Goal: Register for event/course

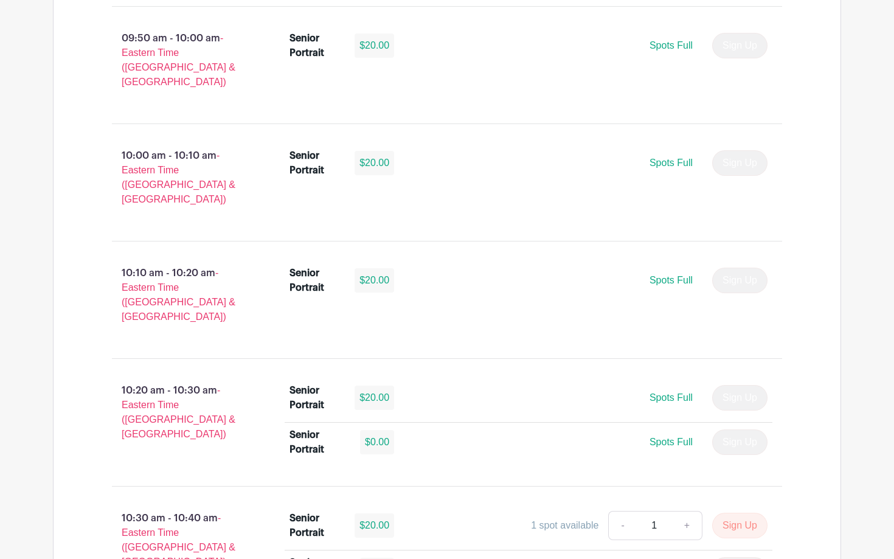
scroll to position [2171, 0]
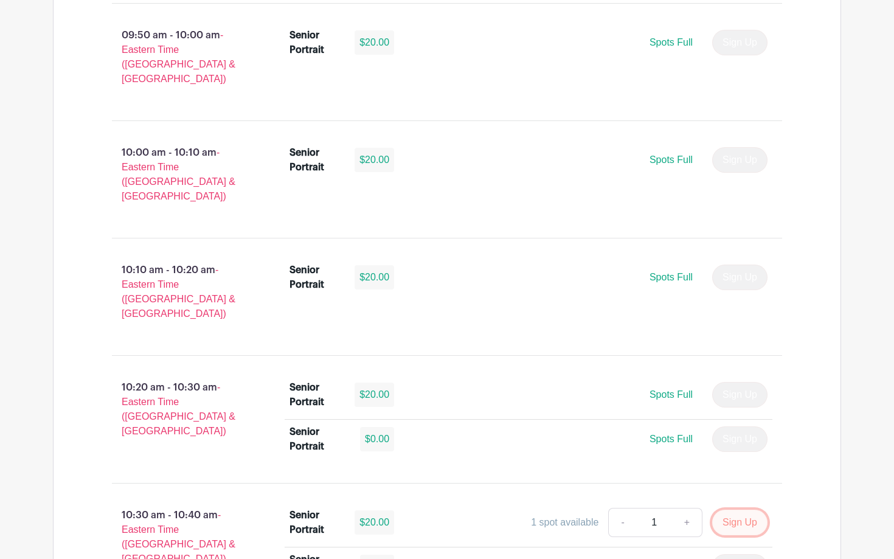
click at [736, 510] on button "Sign Up" at bounding box center [739, 523] width 55 height 26
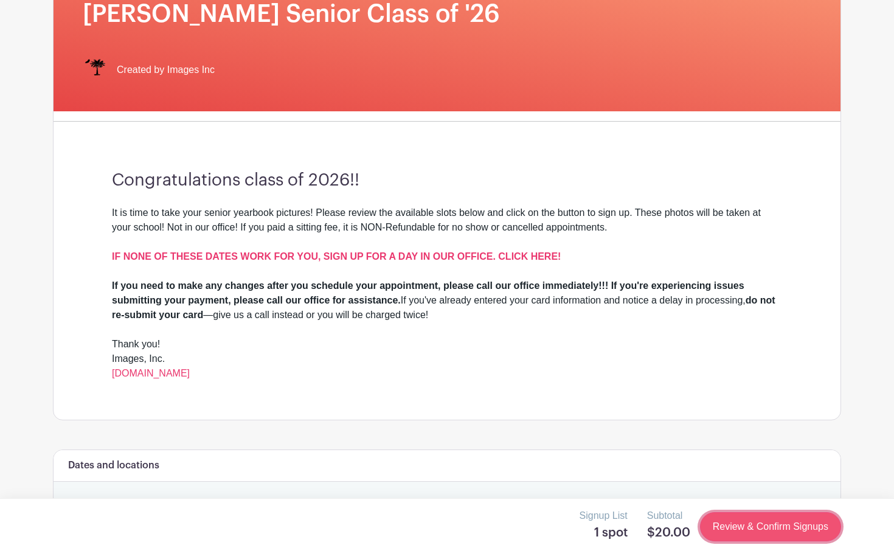
click at [790, 521] on link "Review & Confirm Signups" at bounding box center [770, 526] width 141 height 29
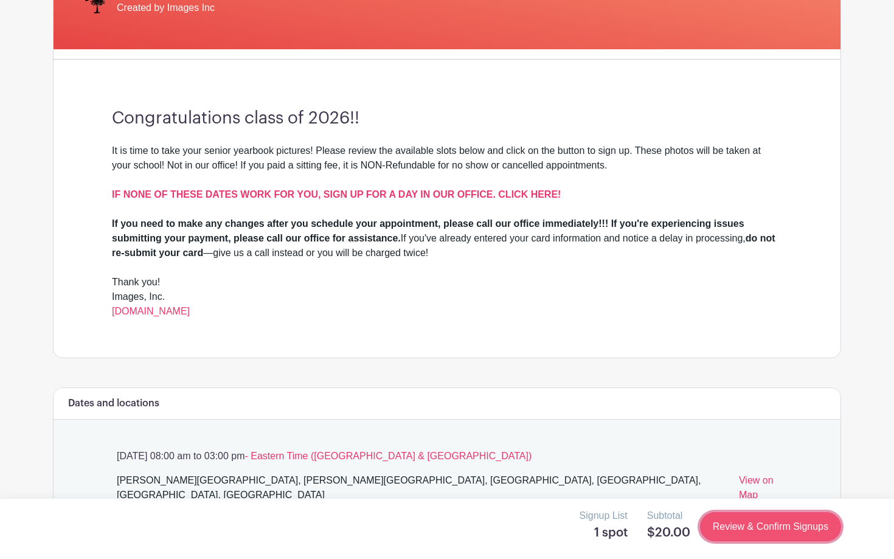
click at [753, 536] on link "Review & Confirm Signups" at bounding box center [770, 526] width 141 height 29
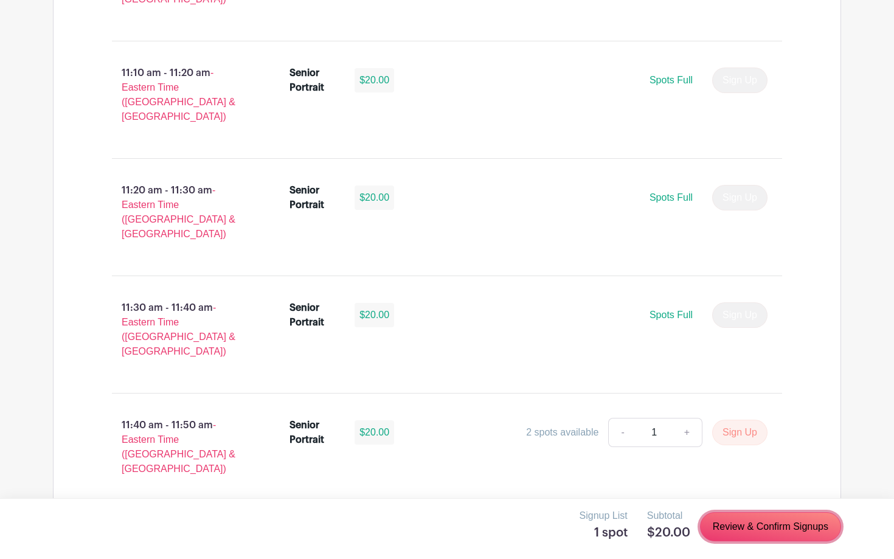
scroll to position [3621, 0]
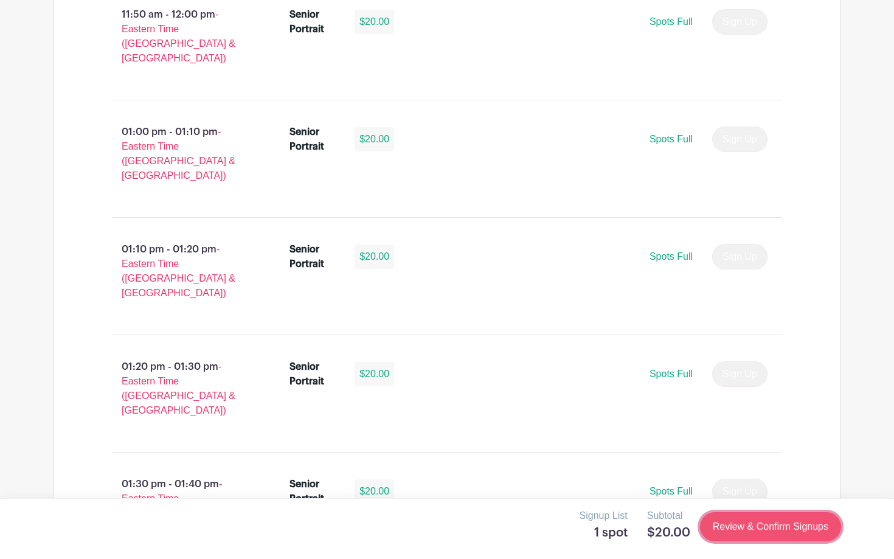
click at [738, 523] on link "Review & Confirm Signups" at bounding box center [770, 526] width 141 height 29
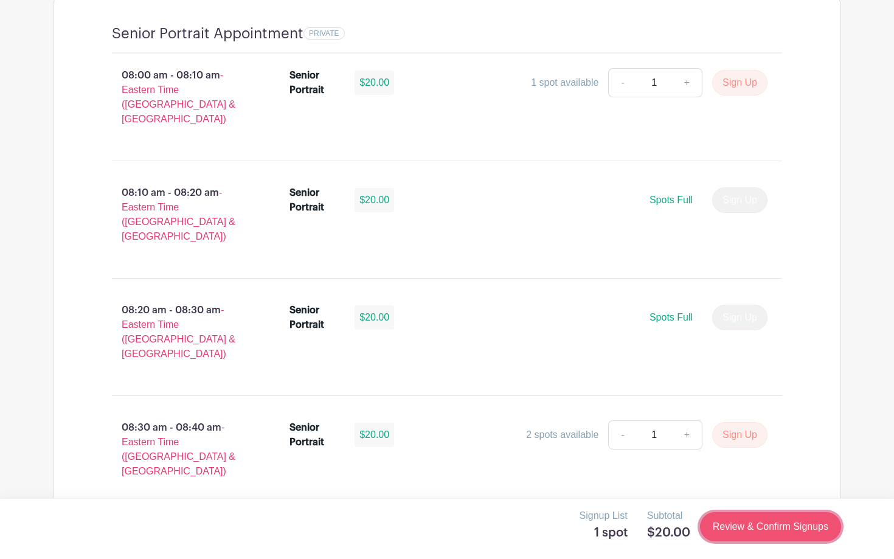
scroll to position [0, 0]
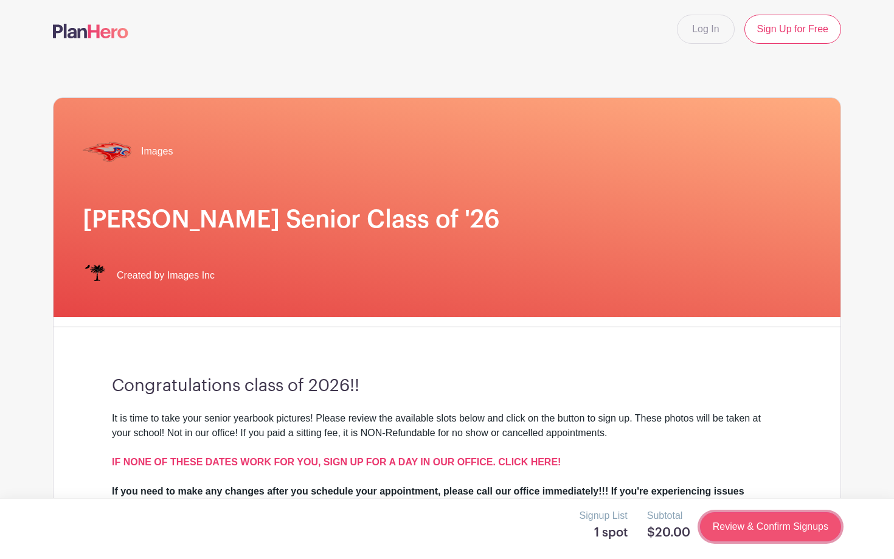
click at [738, 523] on link "Review & Confirm Signups" at bounding box center [770, 526] width 141 height 29
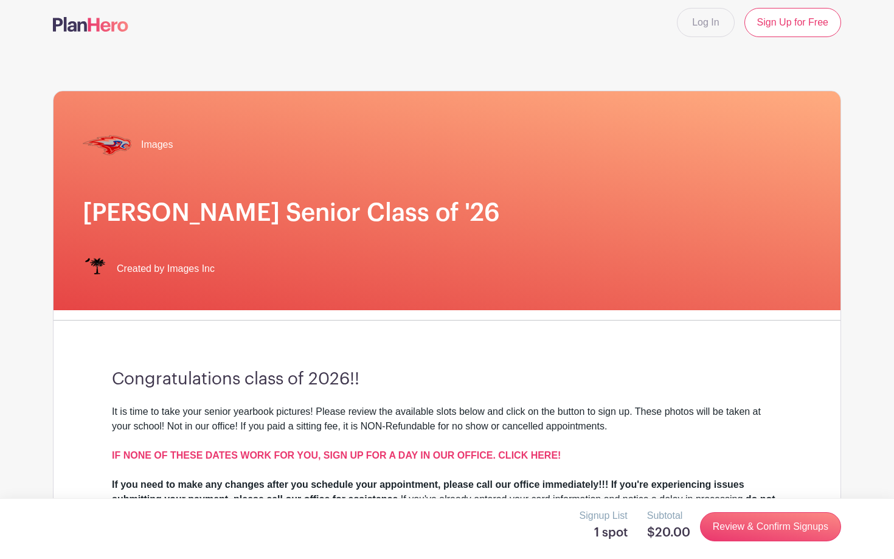
click at [648, 526] on h5 "$20.00" at bounding box center [668, 533] width 43 height 15
click at [665, 534] on h5 "$20.00" at bounding box center [668, 533] width 43 height 15
click at [717, 529] on link "Review & Confirm Signups" at bounding box center [770, 526] width 141 height 29
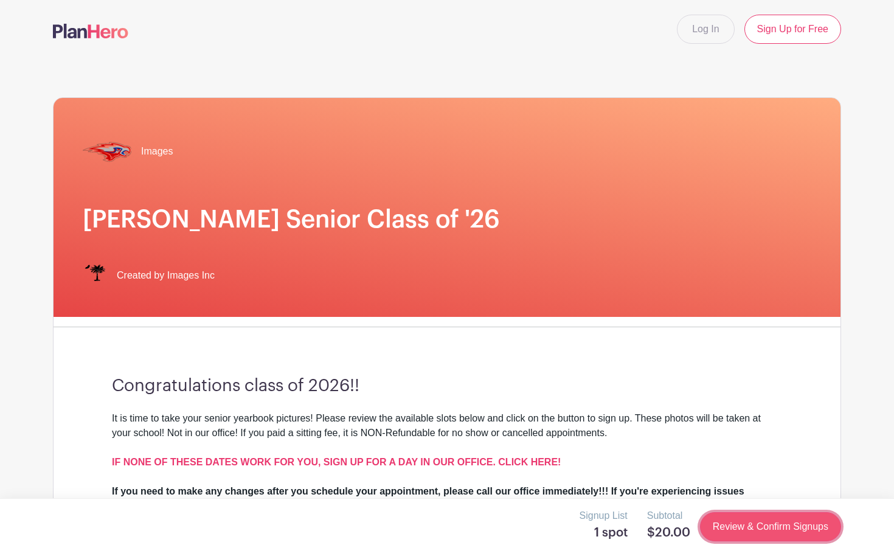
click at [717, 529] on link "Review & Confirm Signups" at bounding box center [770, 526] width 141 height 29
drag, startPoint x: 717, startPoint y: 529, endPoint x: 716, endPoint y: 282, distance: 246.4
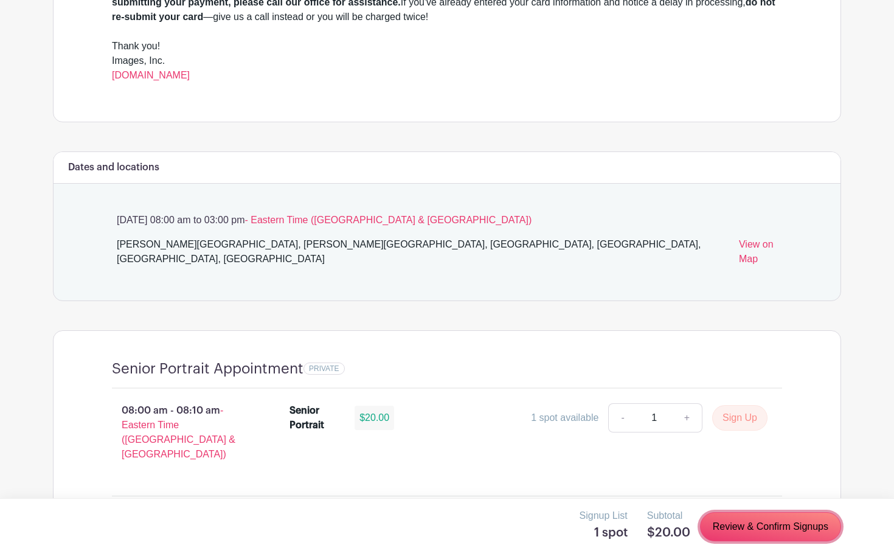
scroll to position [507, 0]
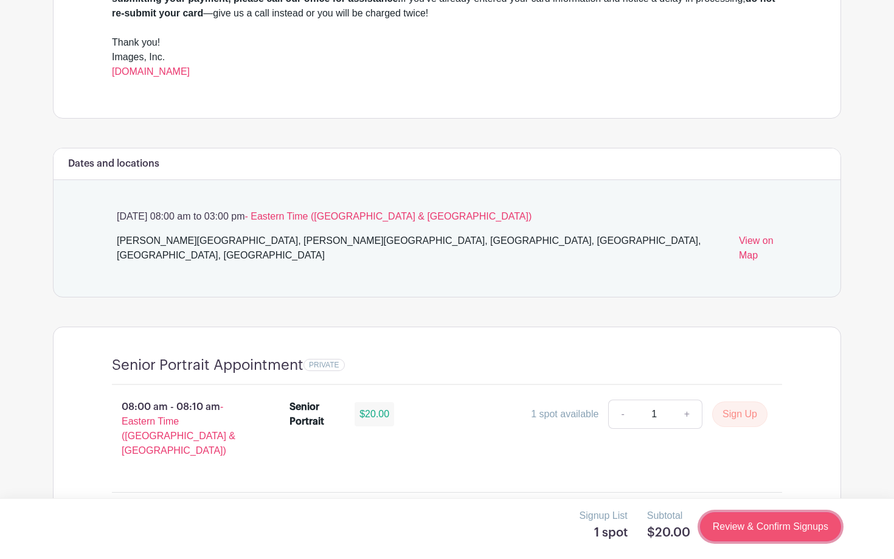
click at [743, 535] on link "Review & Confirm Signups" at bounding box center [770, 526] width 141 height 29
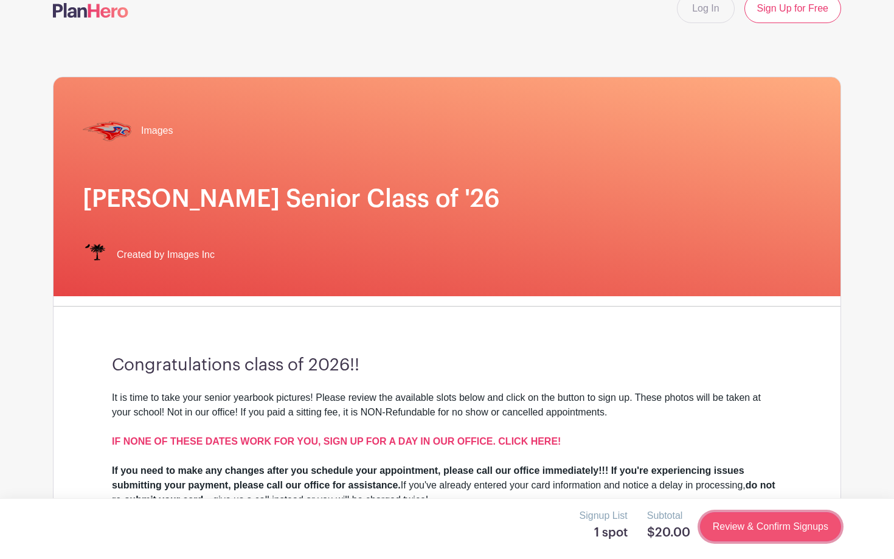
scroll to position [0, 0]
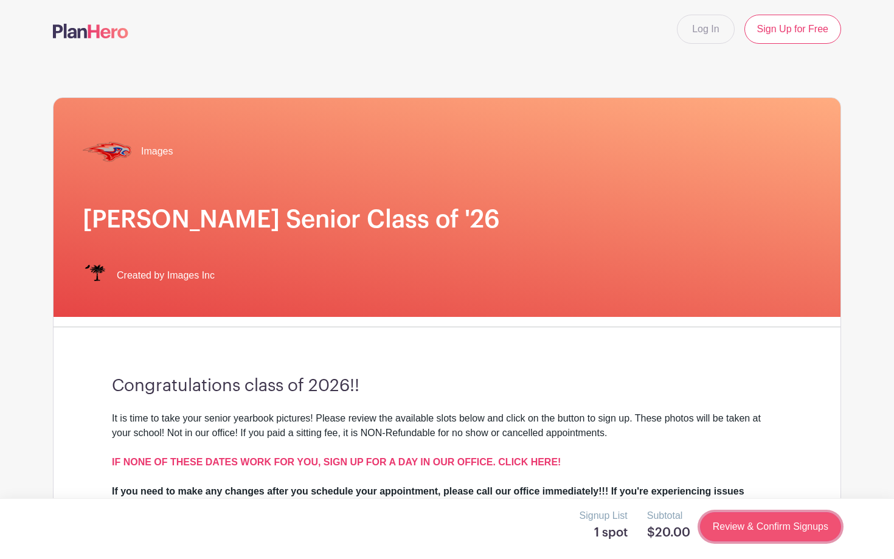
click at [743, 535] on link "Review & Confirm Signups" at bounding box center [770, 526] width 141 height 29
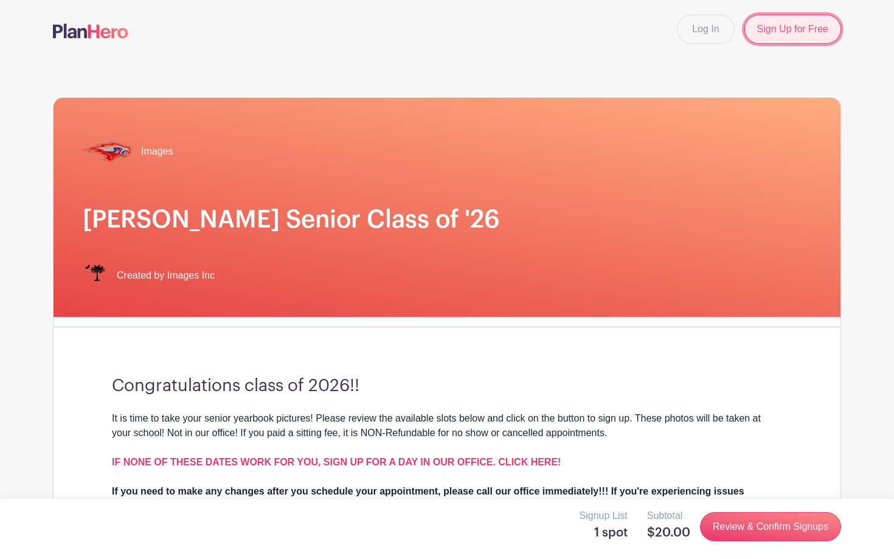
click at [754, 29] on link "Sign Up for Free" at bounding box center [793, 29] width 97 height 29
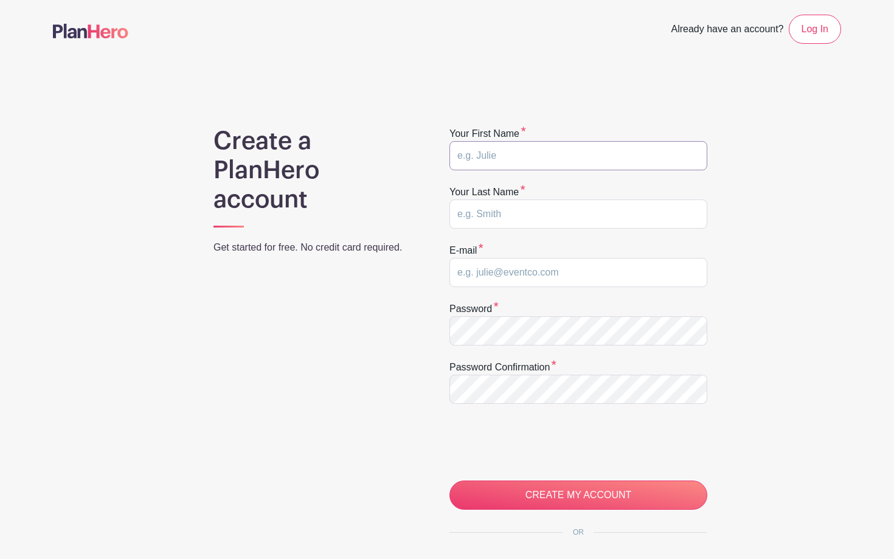
click at [558, 161] on input "text" at bounding box center [579, 155] width 258 height 29
type input "Benjamin"
type input "Muela Kiser"
type input "muelakiserbe2026@hammondschool.org"
click at [260, 375] on div "Create a PlanHero account Get started for free. No credit card required." at bounding box center [315, 386] width 263 height 518
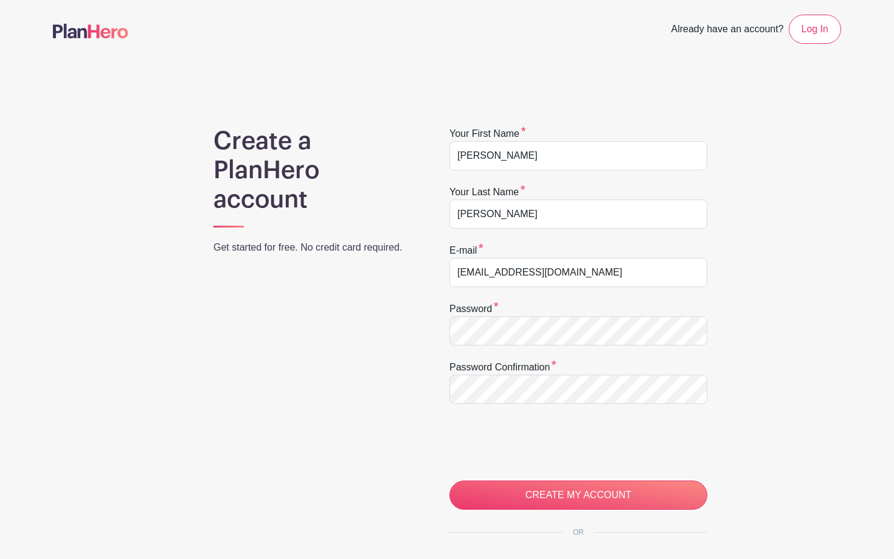
click at [614, 256] on div "E-mail muelakiserbe2026@hammondschool.org" at bounding box center [579, 265] width 258 height 44
click at [629, 269] on input "muelakiserbe2026@hammondschool.org" at bounding box center [579, 272] width 258 height 29
click at [663, 279] on input "muelakiserbe2026@hammondschool.org" at bounding box center [579, 272] width 258 height 29
click at [754, 361] on div "Create a PlanHero account Get started for free. No credit card required. Your f…" at bounding box center [447, 386] width 788 height 518
click at [649, 352] on form "Your first name Benjamin Your last name Muela Kiser E-mail muelakiserbe2026@ham…" at bounding box center [579, 318] width 258 height 383
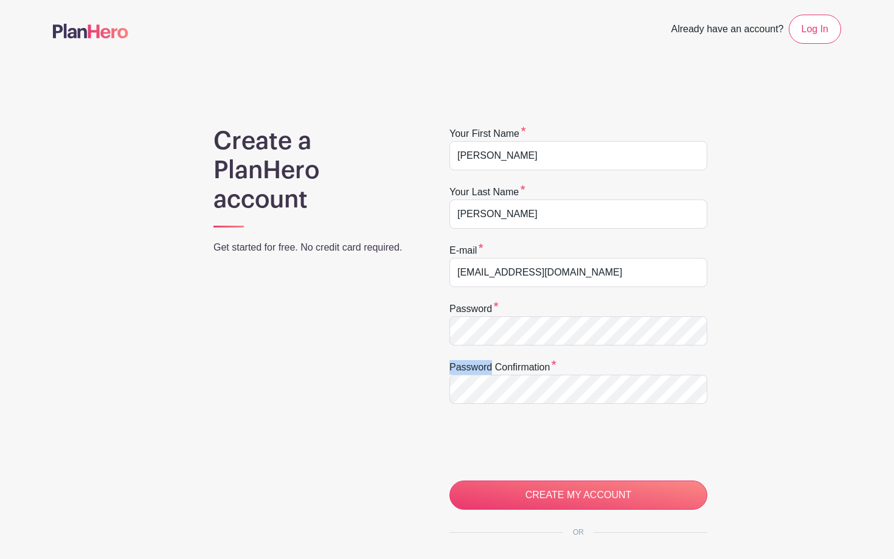
click at [649, 352] on form "Your first name Benjamin Your last name Muela Kiser E-mail muelakiserbe2026@ham…" at bounding box center [579, 318] width 258 height 383
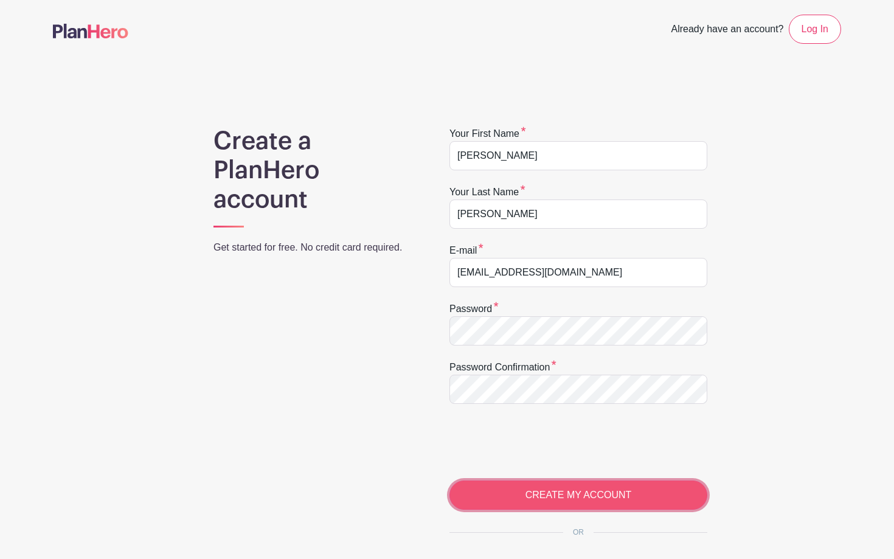
click at [538, 493] on input "CREATE MY ACCOUNT" at bounding box center [579, 495] width 258 height 29
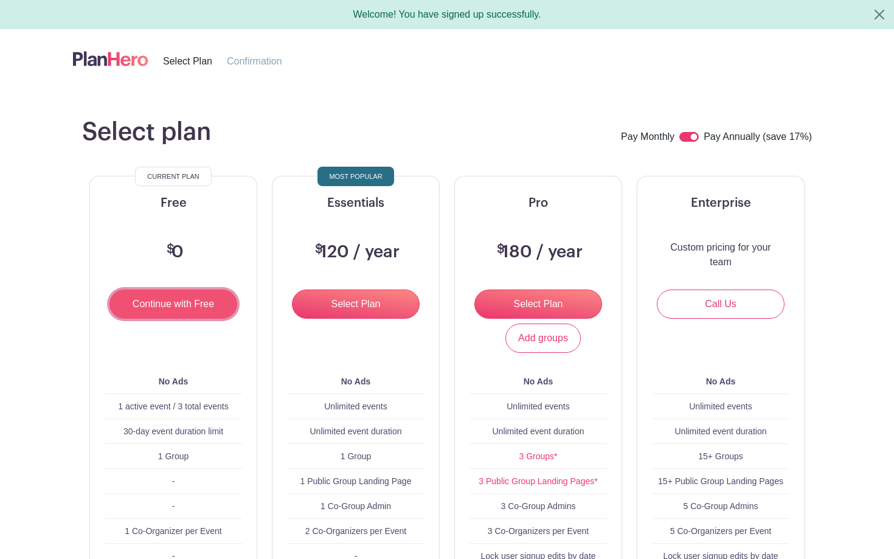
click at [189, 302] on input "Continue with Free" at bounding box center [174, 304] width 128 height 29
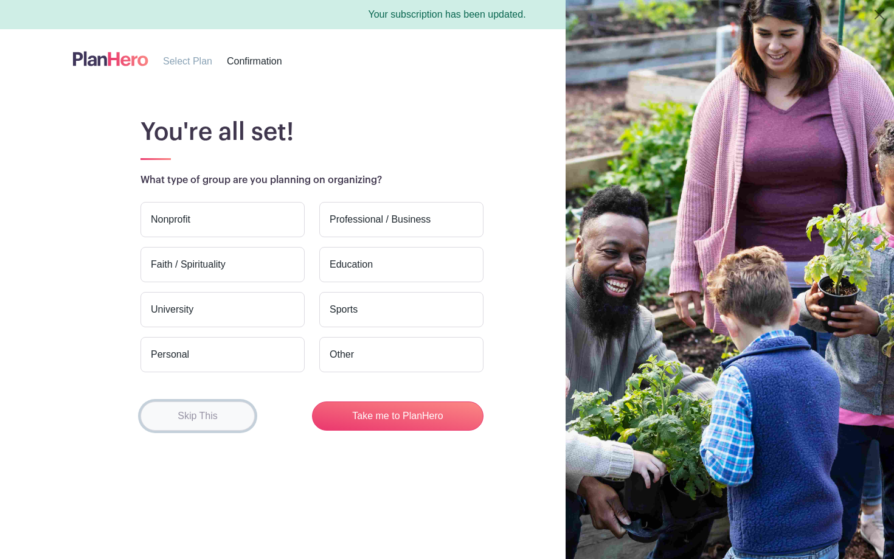
click at [225, 425] on button "Skip This" at bounding box center [198, 416] width 114 height 29
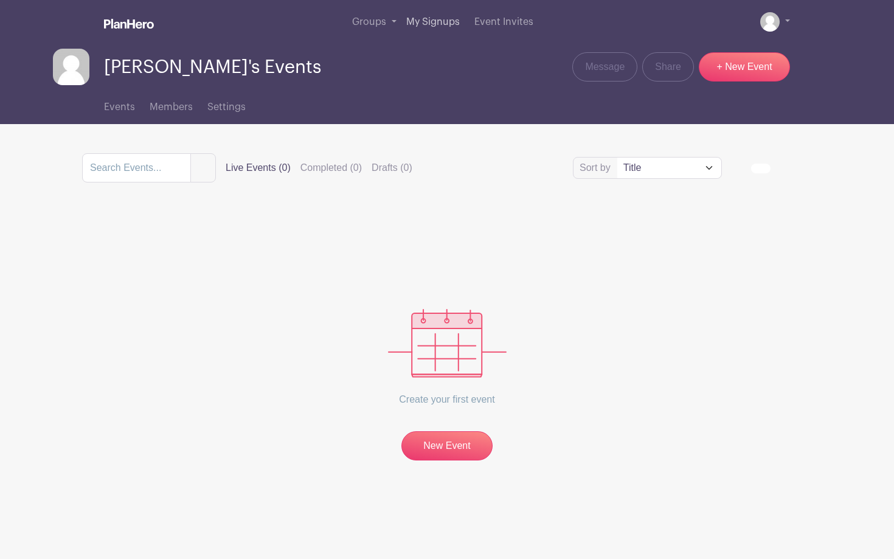
click at [420, 23] on span "My Signups" at bounding box center [433, 22] width 54 height 10
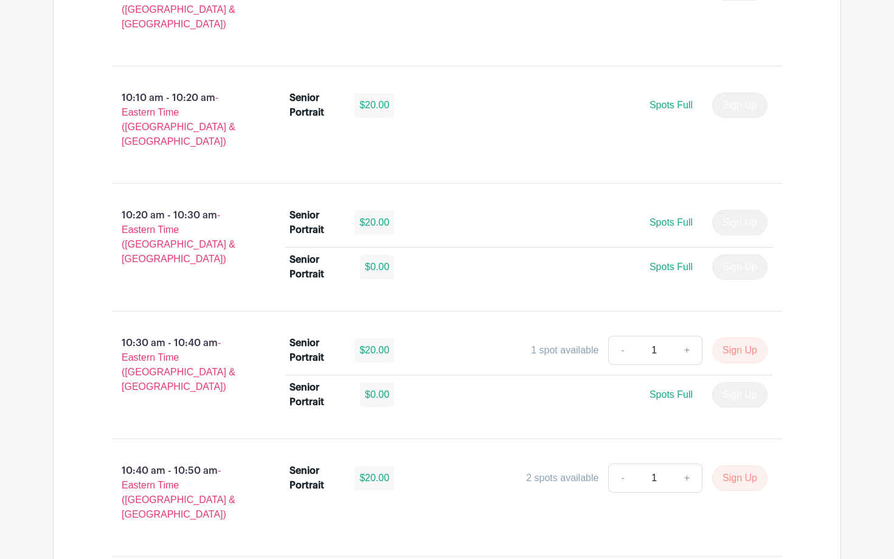
scroll to position [2318, 0]
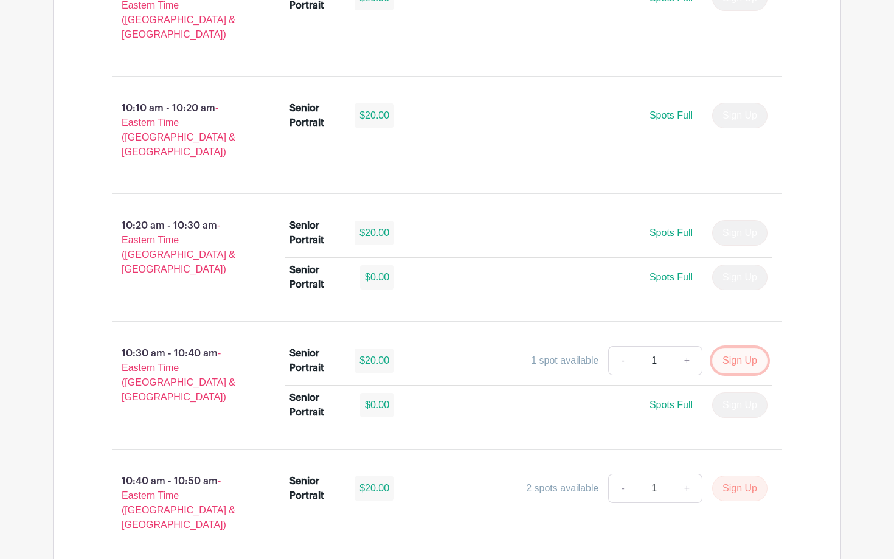
click at [734, 348] on button "Sign Up" at bounding box center [739, 361] width 55 height 26
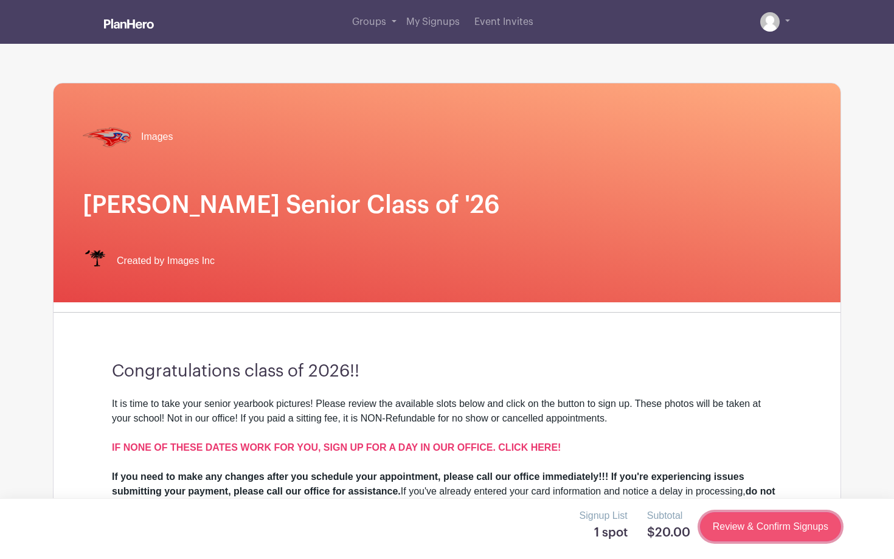
click at [749, 539] on link "Review & Confirm Signups" at bounding box center [770, 526] width 141 height 29
click at [746, 525] on link "Review & Confirm Signups" at bounding box center [770, 526] width 141 height 29
click at [742, 526] on link "Review & Confirm Signups" at bounding box center [770, 526] width 141 height 29
click at [744, 528] on link "Review & Confirm Signups" at bounding box center [770, 526] width 141 height 29
click at [444, 28] on link "My Signups" at bounding box center [433, 22] width 63 height 44
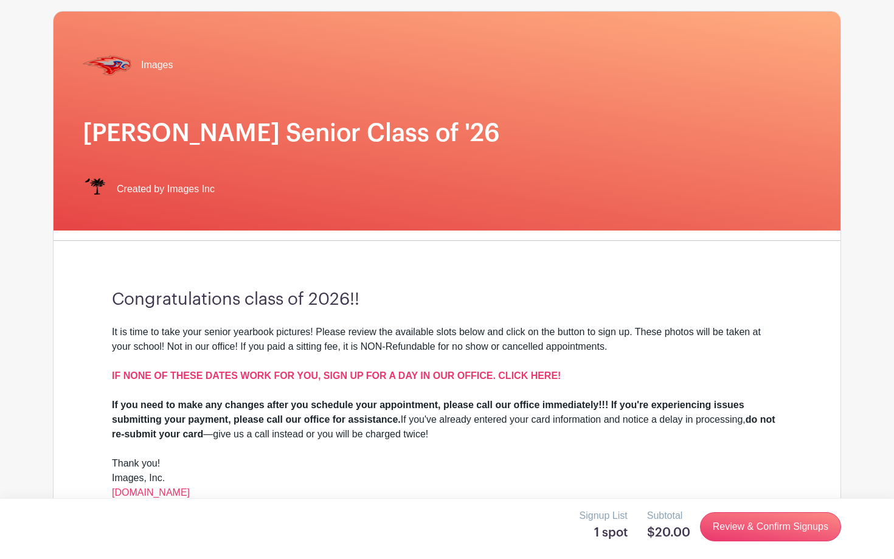
scroll to position [72, 0]
click at [754, 526] on link "Review & Confirm Signups" at bounding box center [770, 526] width 141 height 29
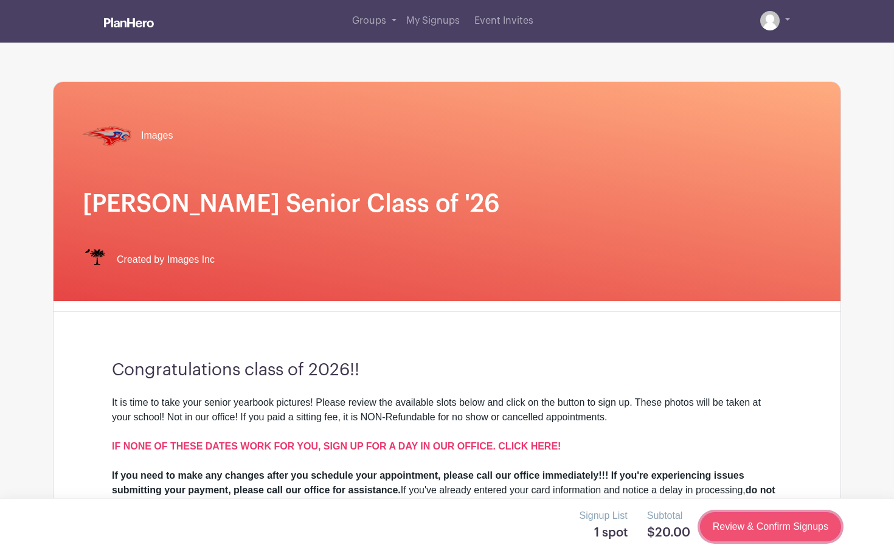
scroll to position [0, 0]
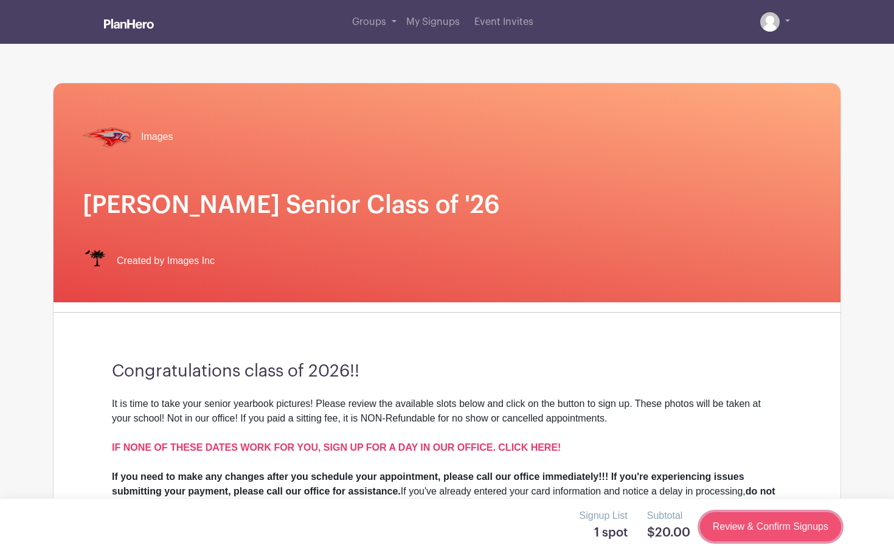
click at [754, 526] on link "Review & Confirm Signups" at bounding box center [770, 526] width 141 height 29
drag, startPoint x: 754, startPoint y: 526, endPoint x: 748, endPoint y: 520, distance: 9.0
click at [748, 520] on link "Review & Confirm Signups" at bounding box center [770, 526] width 141 height 29
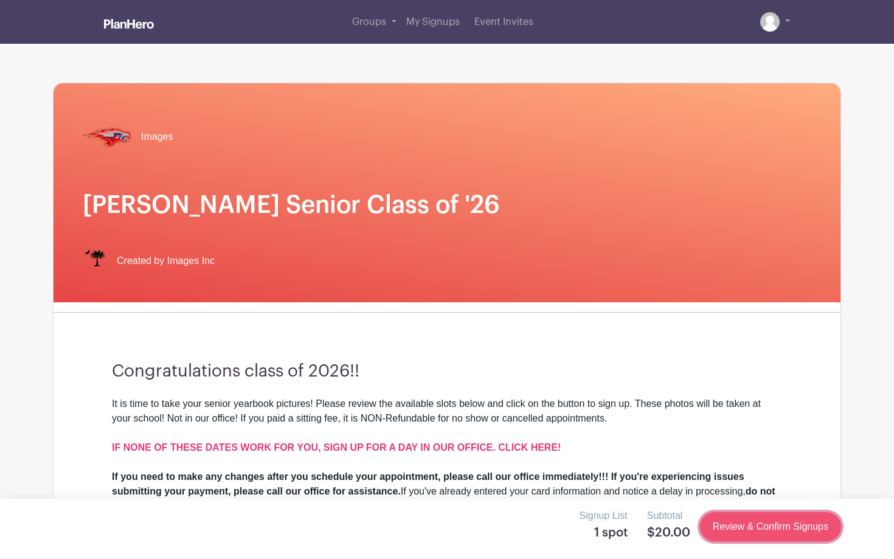
click at [748, 520] on link "Review & Confirm Signups" at bounding box center [770, 526] width 141 height 29
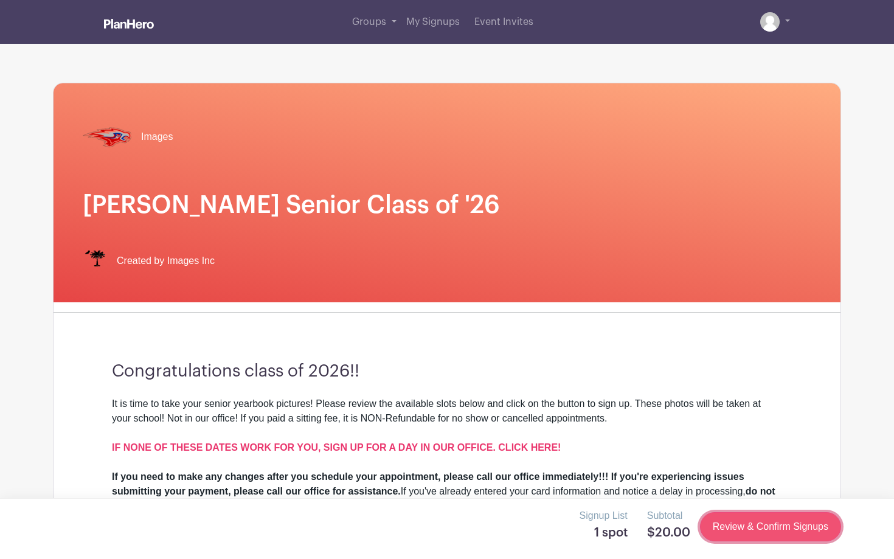
click at [748, 520] on link "Review & Confirm Signups" at bounding box center [770, 526] width 141 height 29
drag, startPoint x: 748, startPoint y: 520, endPoint x: 770, endPoint y: 516, distance: 22.3
click at [770, 516] on link "Review & Confirm Signups" at bounding box center [770, 526] width 141 height 29
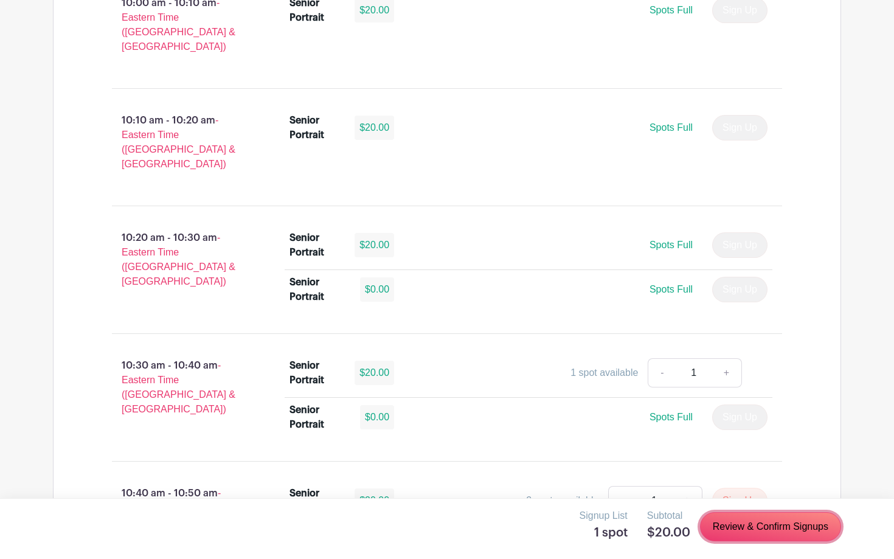
scroll to position [2298, 0]
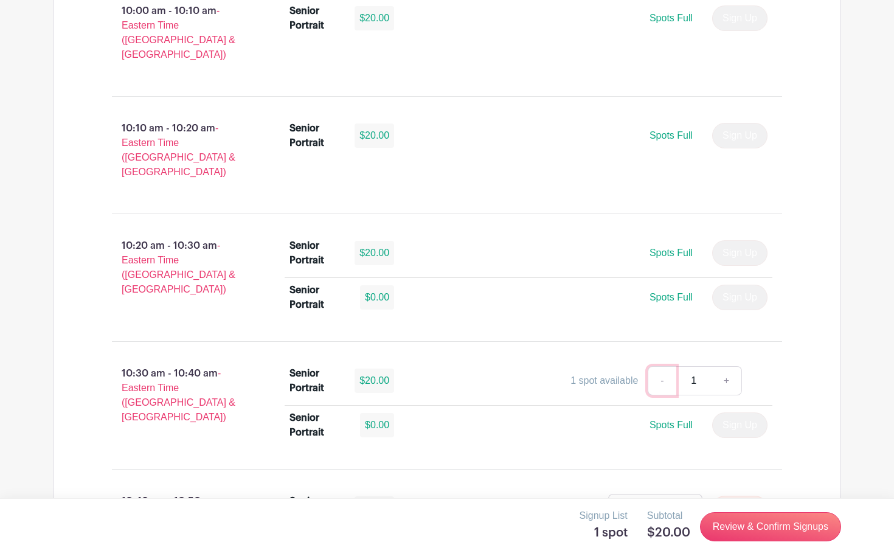
click at [661, 366] on link "-" at bounding box center [662, 380] width 28 height 29
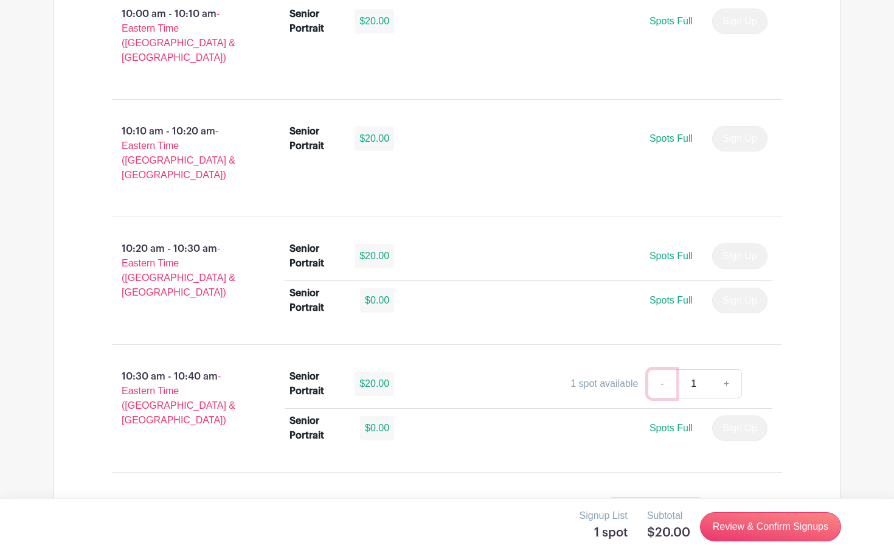
scroll to position [2309, 0]
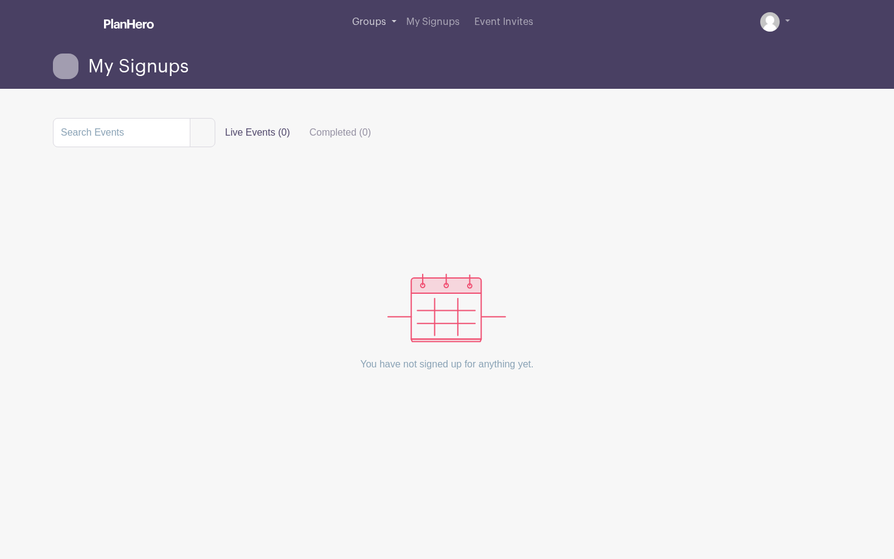
click at [372, 26] on span "Groups" at bounding box center [369, 22] width 34 height 10
click at [789, 15] on link at bounding box center [775, 21] width 30 height 19
click at [772, 23] on img at bounding box center [769, 21] width 19 height 19
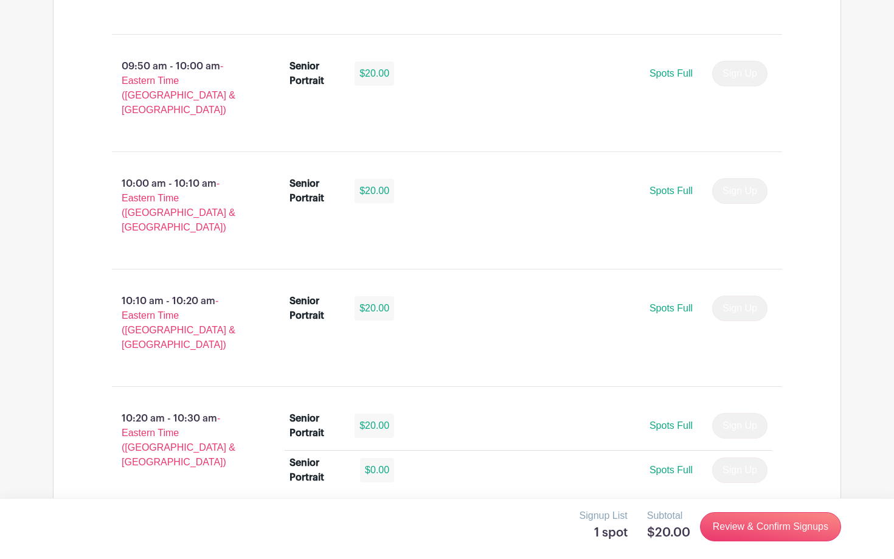
scroll to position [1848, 0]
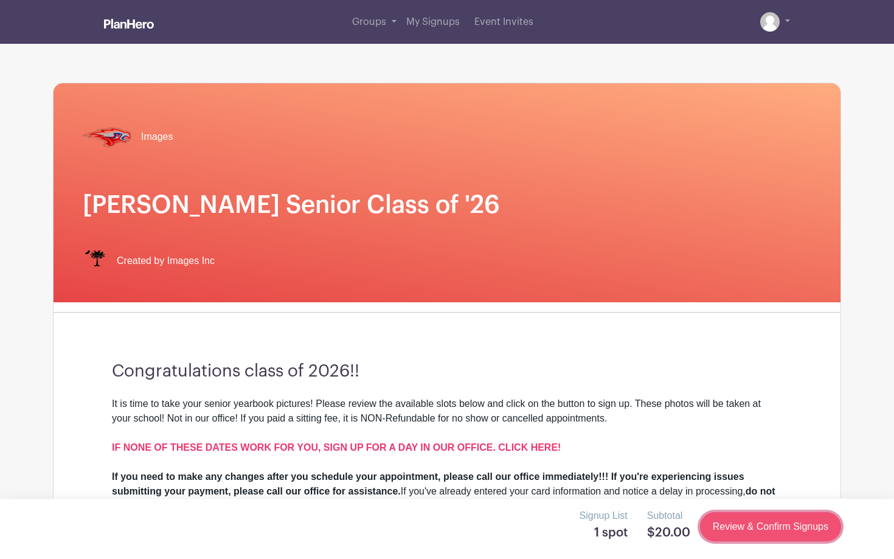
click at [731, 521] on link "Review & Confirm Signups" at bounding box center [770, 526] width 141 height 29
click at [734, 541] on link "Review & Confirm Signups" at bounding box center [770, 526] width 141 height 29
click at [768, 524] on link "Review & Confirm Signups" at bounding box center [770, 526] width 141 height 29
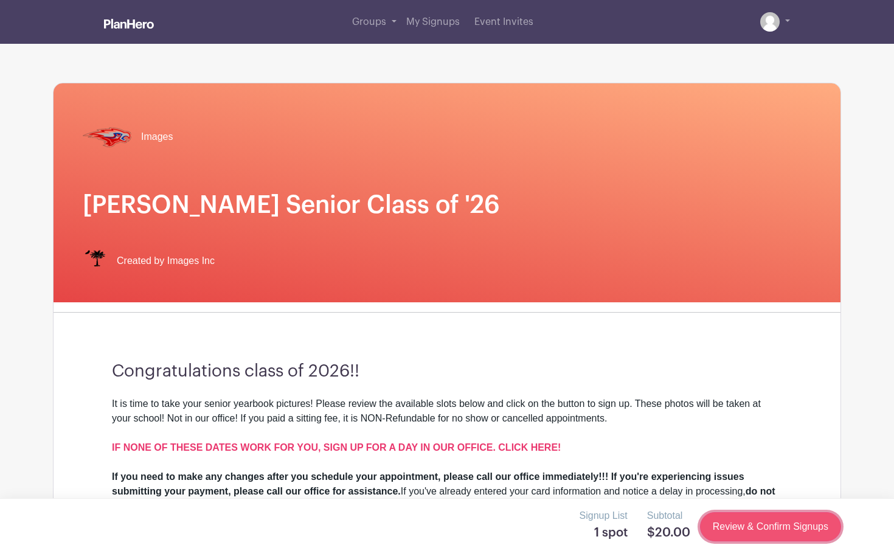
click at [768, 524] on link "Review & Confirm Signups" at bounding box center [770, 526] width 141 height 29
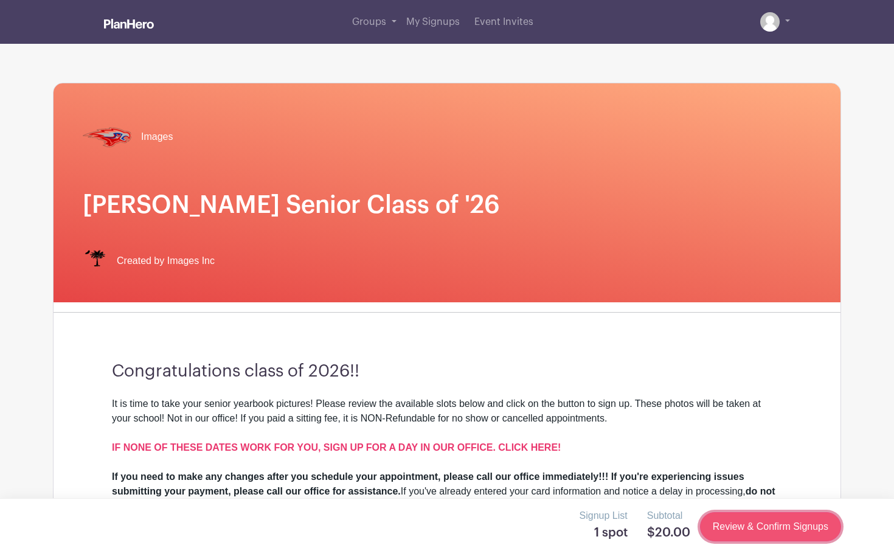
click at [768, 524] on link "Review & Confirm Signups" at bounding box center [770, 526] width 141 height 29
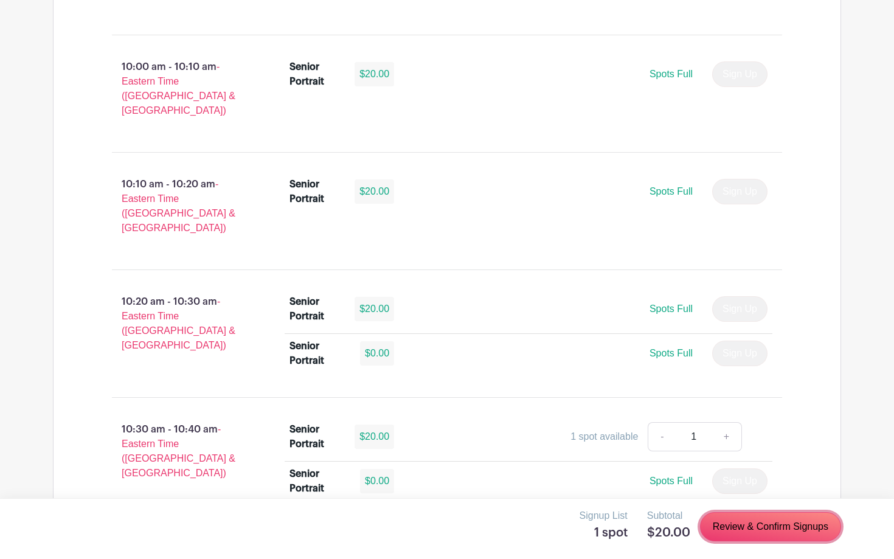
scroll to position [2206, 0]
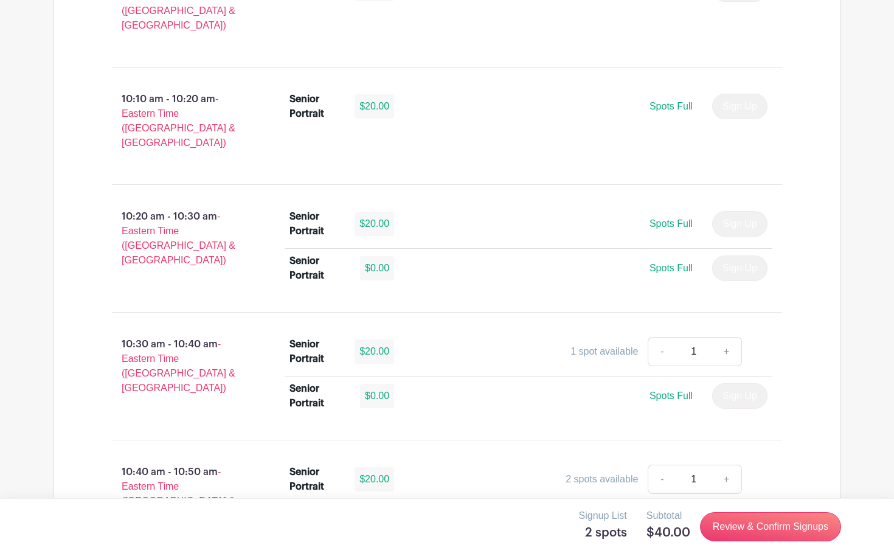
scroll to position [2324, 0]
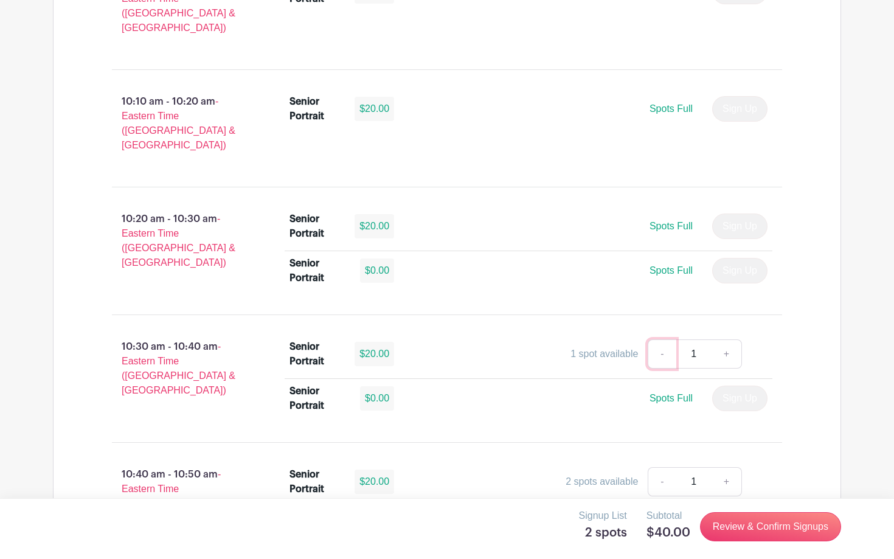
click at [656, 339] on link "-" at bounding box center [662, 353] width 28 height 29
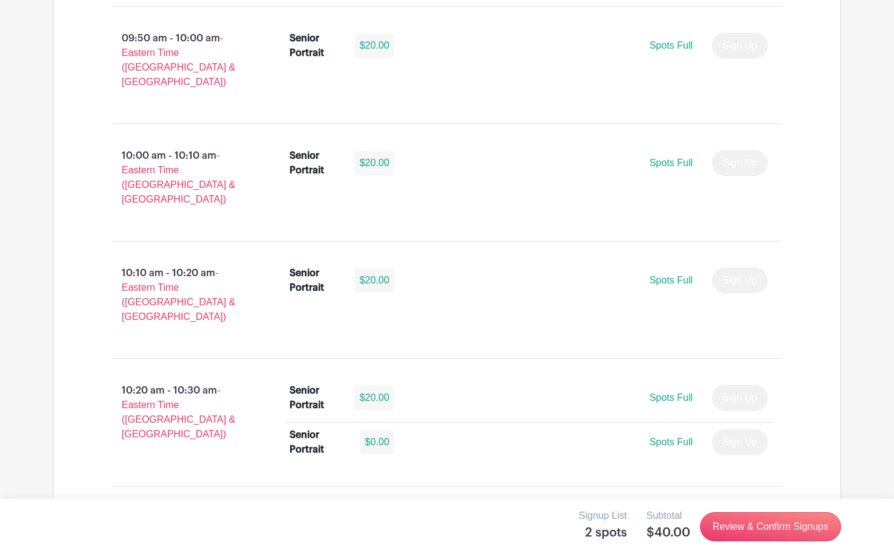
scroll to position [2159, 0]
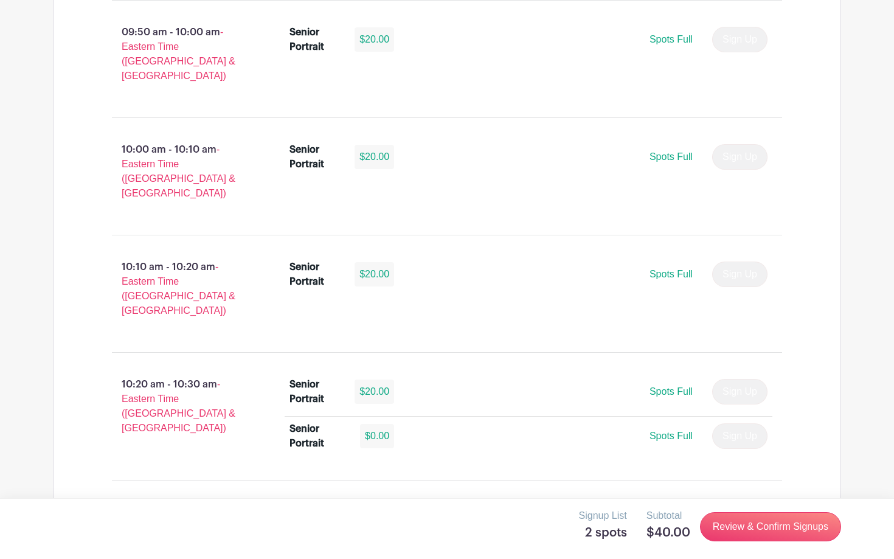
click at [661, 505] on link "-" at bounding box center [662, 519] width 28 height 29
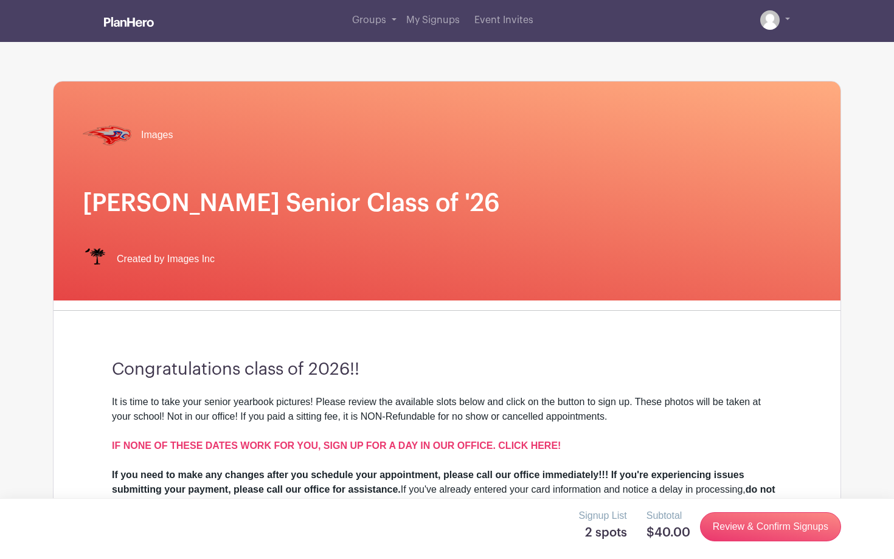
scroll to position [0, 0]
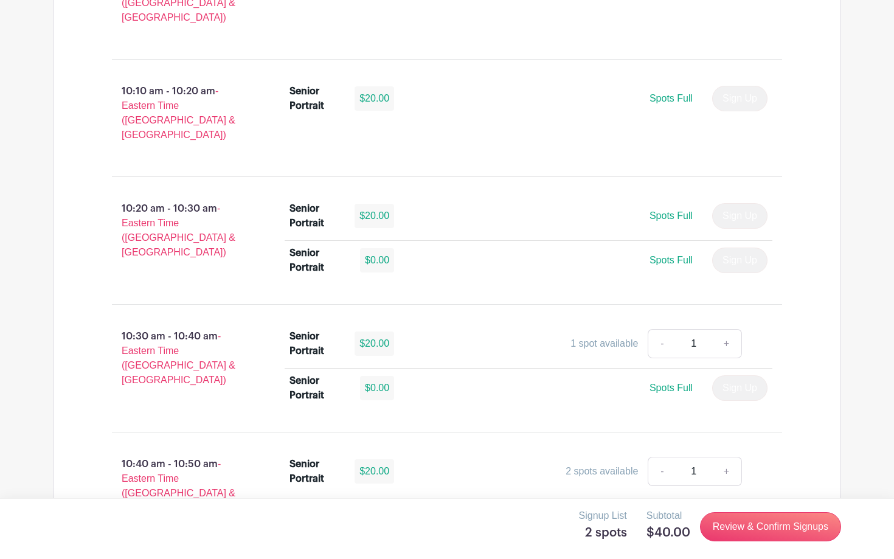
scroll to position [2324, 0]
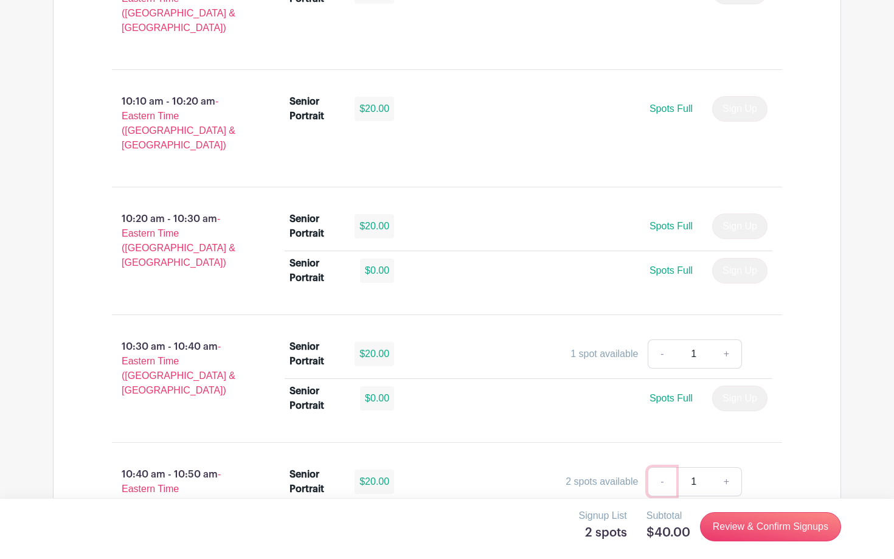
click at [658, 467] on link "-" at bounding box center [662, 481] width 28 height 29
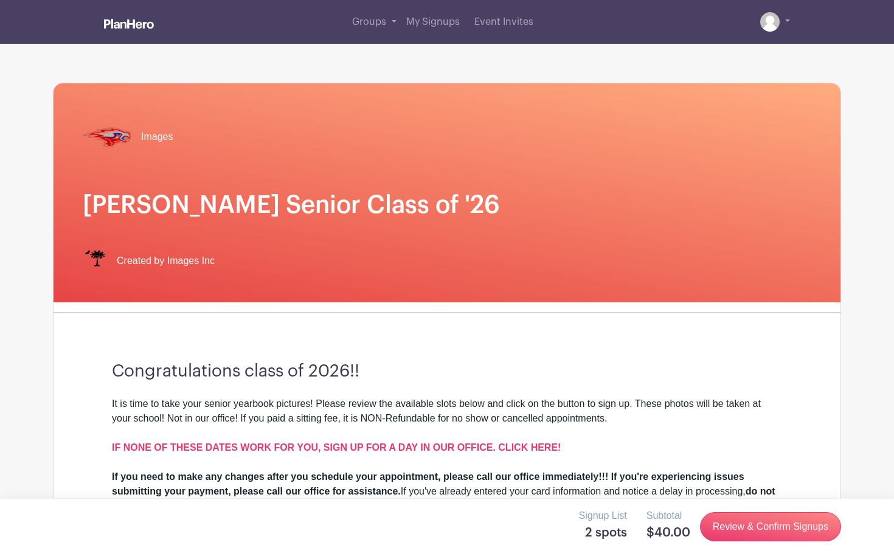
click at [606, 490] on div "If you need to make any changes after you schedule your appointment, please cal…" at bounding box center [447, 492] width 670 height 44
click at [606, 524] on div "Signup List 2 spots" at bounding box center [603, 525] width 48 height 32
click at [664, 523] on div "Subtotal $40.00" at bounding box center [669, 527] width 44 height 37
click at [571, 214] on h1 "Hammond Senior Class of '26" at bounding box center [447, 204] width 729 height 29
click at [437, 24] on span "My Signups" at bounding box center [433, 22] width 54 height 10
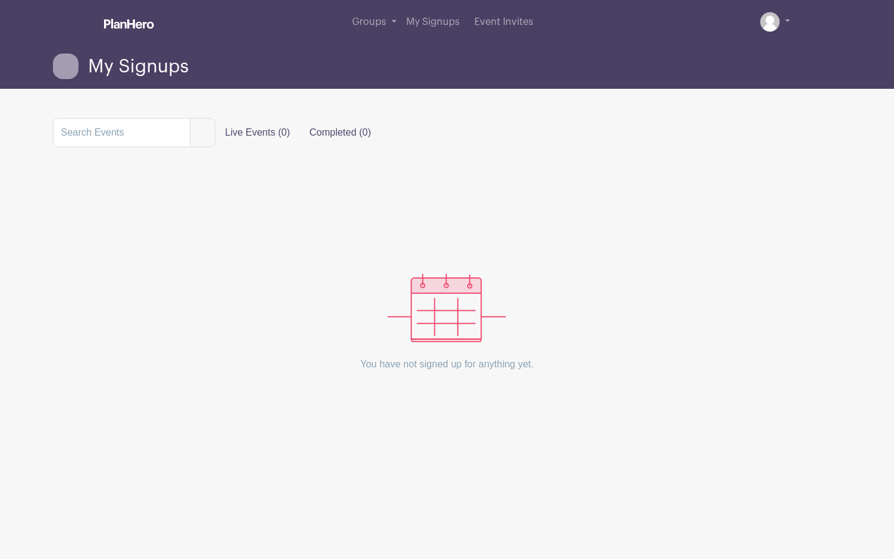
click at [329, 142] on label "Completed (0)" at bounding box center [340, 132] width 81 height 24
click at [0, 0] on input "Completed (0)" at bounding box center [0, 0] width 0 height 0
click at [248, 130] on label "Live Events (0)" at bounding box center [257, 132] width 85 height 24
click at [0, 0] on input "Live Events (0)" at bounding box center [0, 0] width 0 height 0
click at [143, 127] on input "search" at bounding box center [121, 132] width 137 height 29
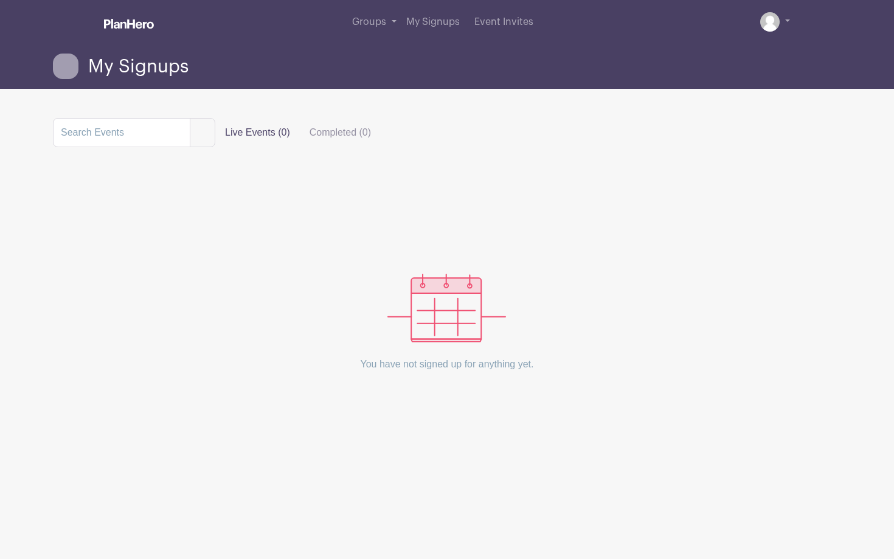
click at [73, 71] on icon at bounding box center [66, 67] width 26 height 26
click at [510, 22] on span "Event Invites" at bounding box center [504, 22] width 59 height 10
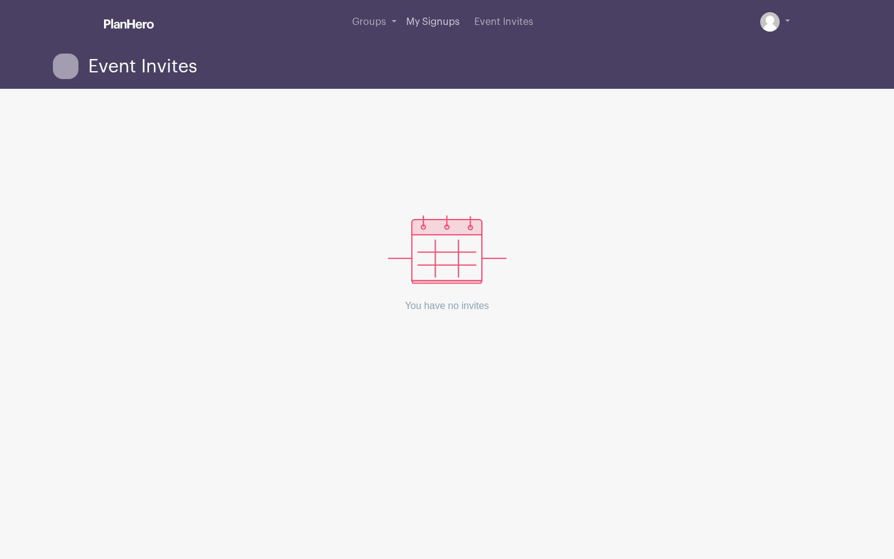
click at [404, 20] on link "My Signups" at bounding box center [433, 22] width 63 height 44
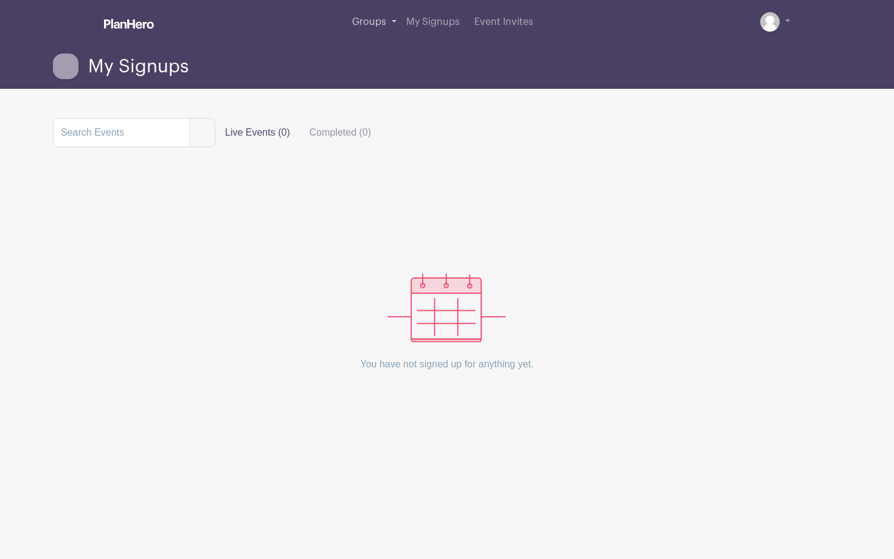
click at [380, 20] on span "Groups" at bounding box center [369, 22] width 34 height 10
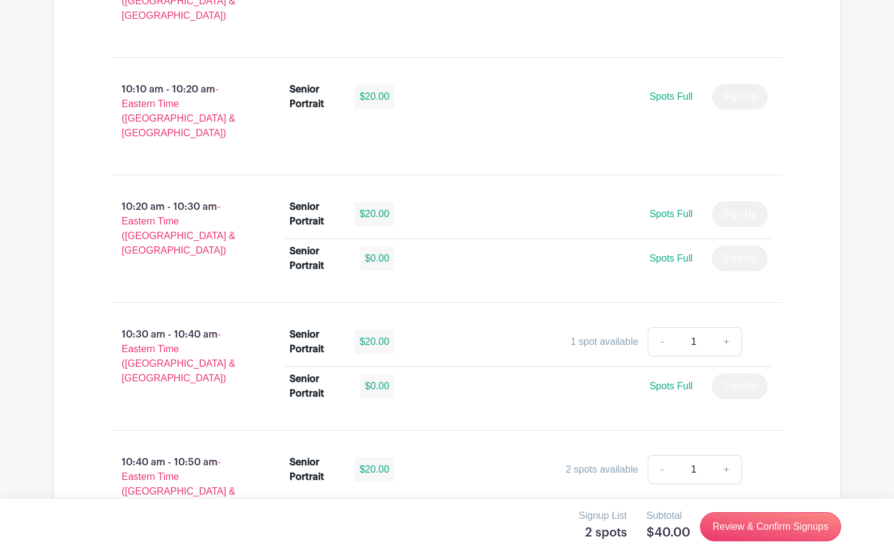
scroll to position [2343, 0]
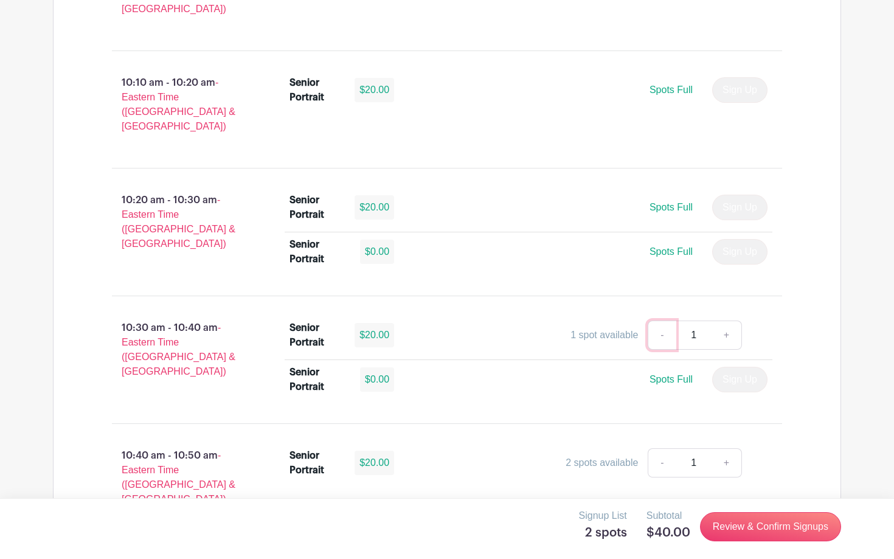
click at [658, 321] on link "-" at bounding box center [662, 335] width 28 height 29
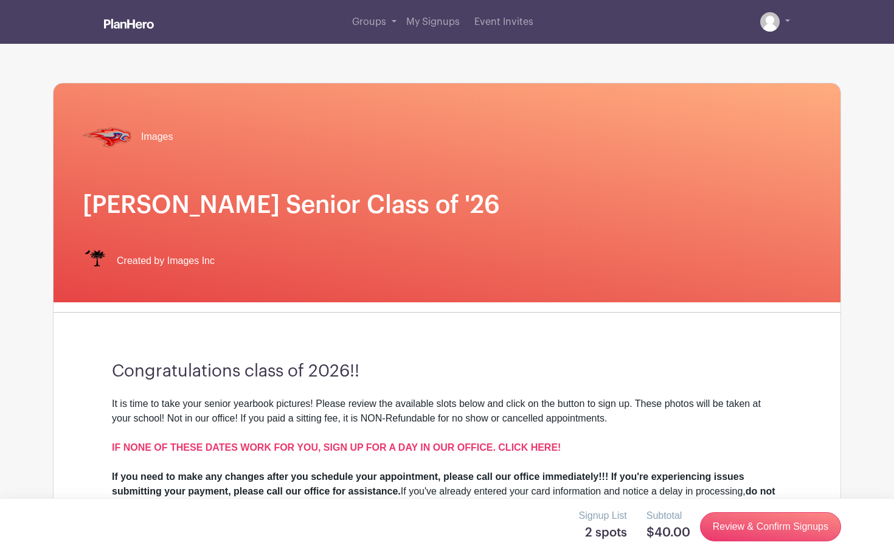
click at [600, 524] on div "Signup List 2 spots" at bounding box center [603, 525] width 48 height 32
click at [589, 535] on h5 "2 spots" at bounding box center [603, 533] width 48 height 15
click at [765, 522] on link "Review & Confirm Signups" at bounding box center [770, 526] width 141 height 29
click at [764, 522] on link "Review & Confirm Signups" at bounding box center [770, 526] width 141 height 29
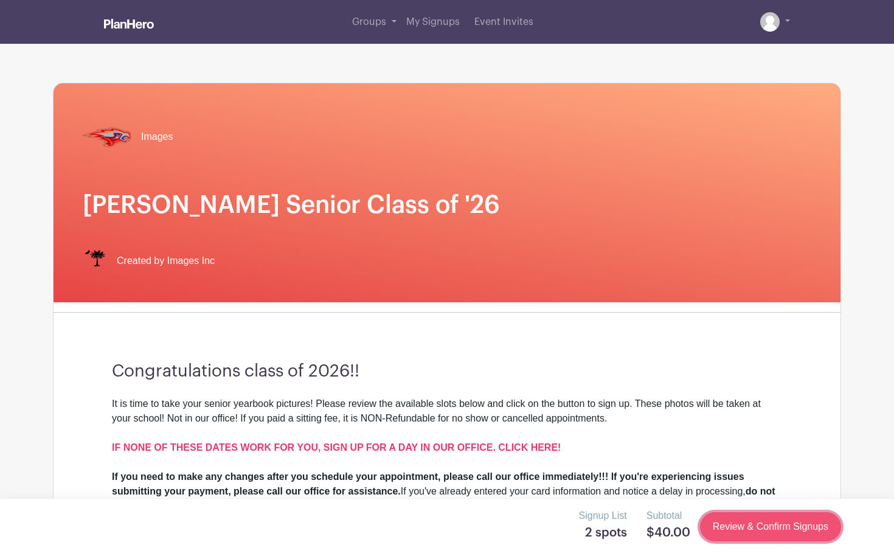
click at [763, 522] on link "Review & Confirm Signups" at bounding box center [770, 526] width 141 height 29
click at [192, 254] on div "Created by Images Inc" at bounding box center [447, 261] width 729 height 24
click at [151, 260] on span "Created by Images Inc" at bounding box center [166, 261] width 98 height 15
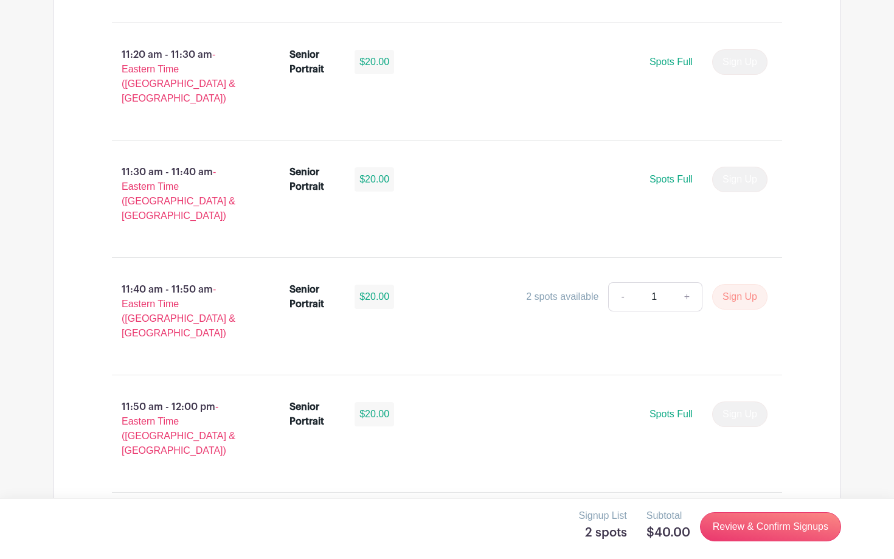
scroll to position [3607, 0]
